Goal: Navigation & Orientation: Find specific page/section

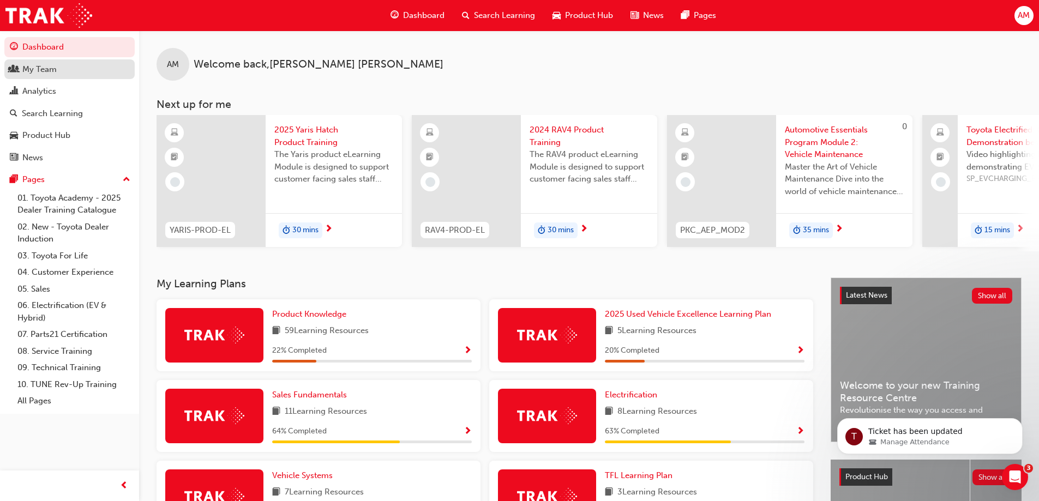
click at [61, 69] on div "My Team" at bounding box center [69, 70] width 119 height 14
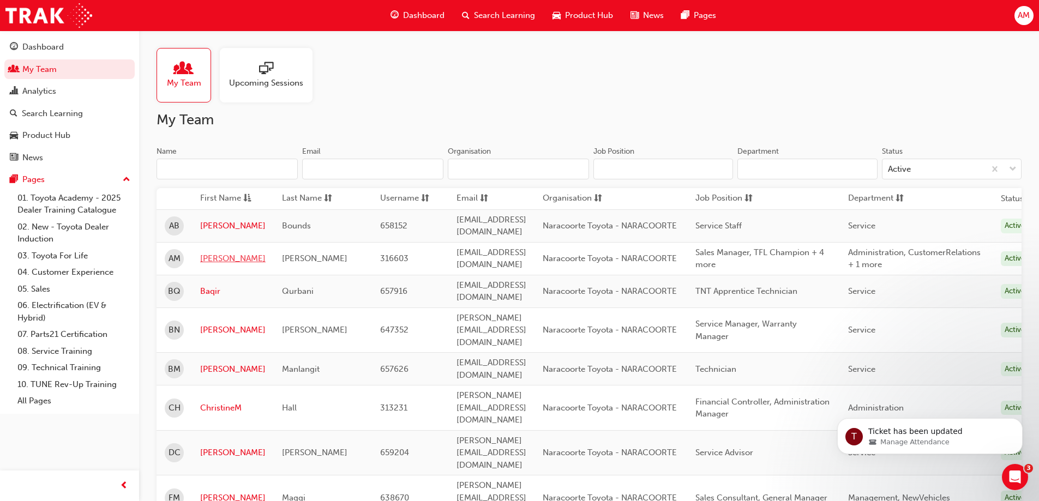
click at [205, 254] on link "Alicia" at bounding box center [232, 259] width 65 height 13
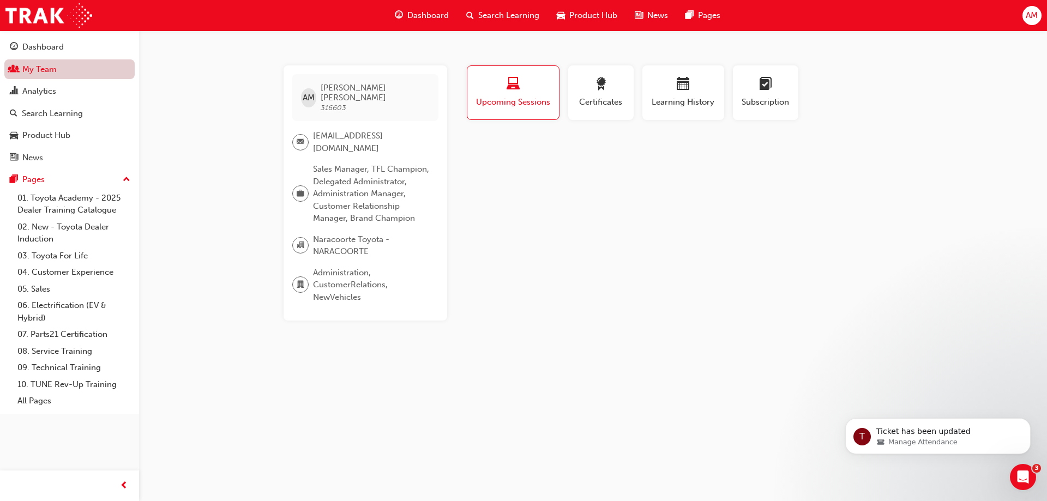
click at [53, 71] on link "My Team" at bounding box center [69, 69] width 130 height 20
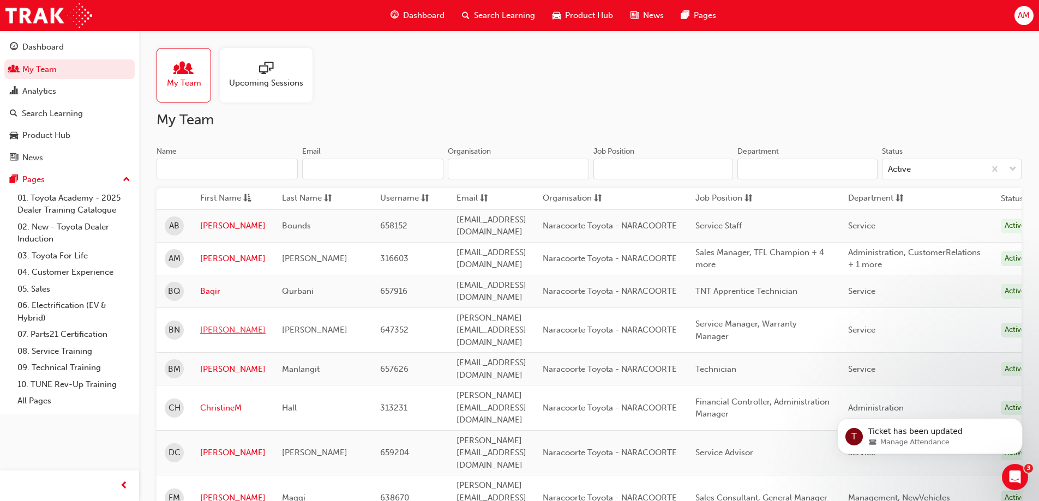
click at [218, 324] on link "Belinda" at bounding box center [232, 330] width 65 height 13
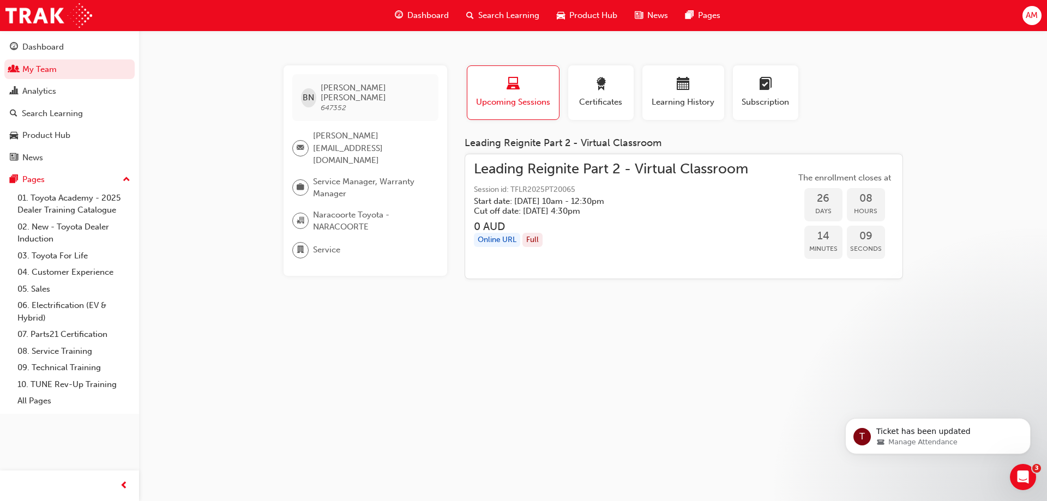
click at [644, 16] on div "News" at bounding box center [651, 15] width 51 height 22
